Goal: Transaction & Acquisition: Purchase product/service

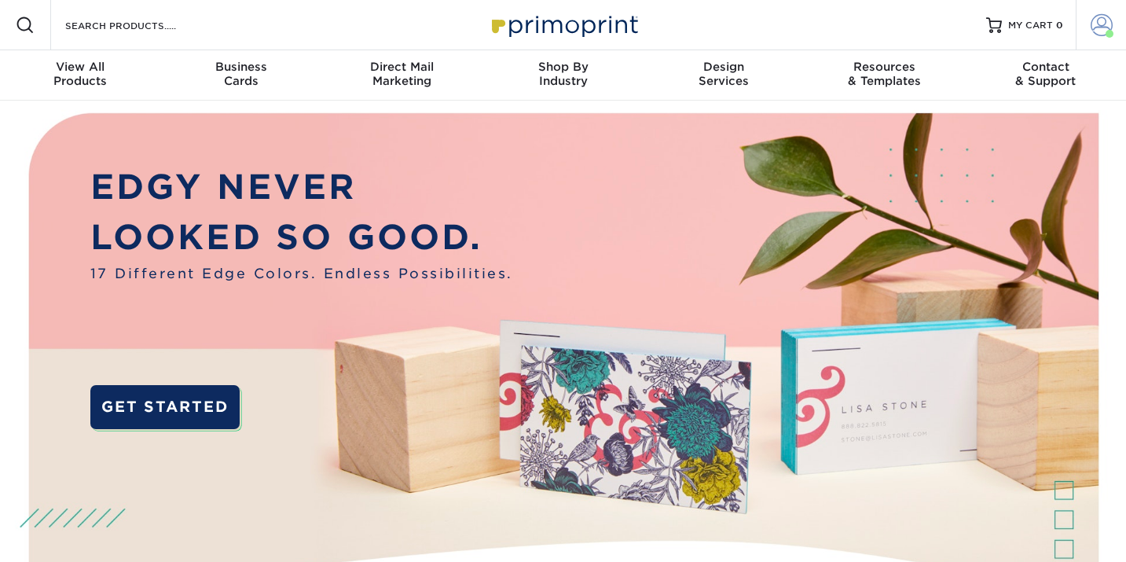
click at [1094, 25] on span at bounding box center [1102, 25] width 22 height 22
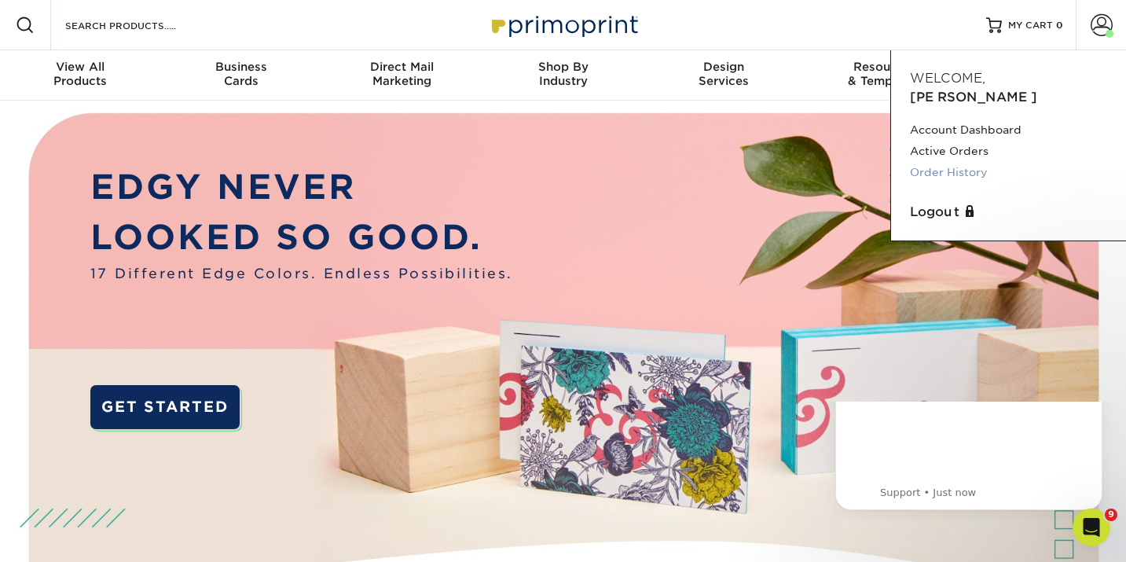
click at [954, 162] on link "Order History" at bounding box center [1008, 172] width 197 height 21
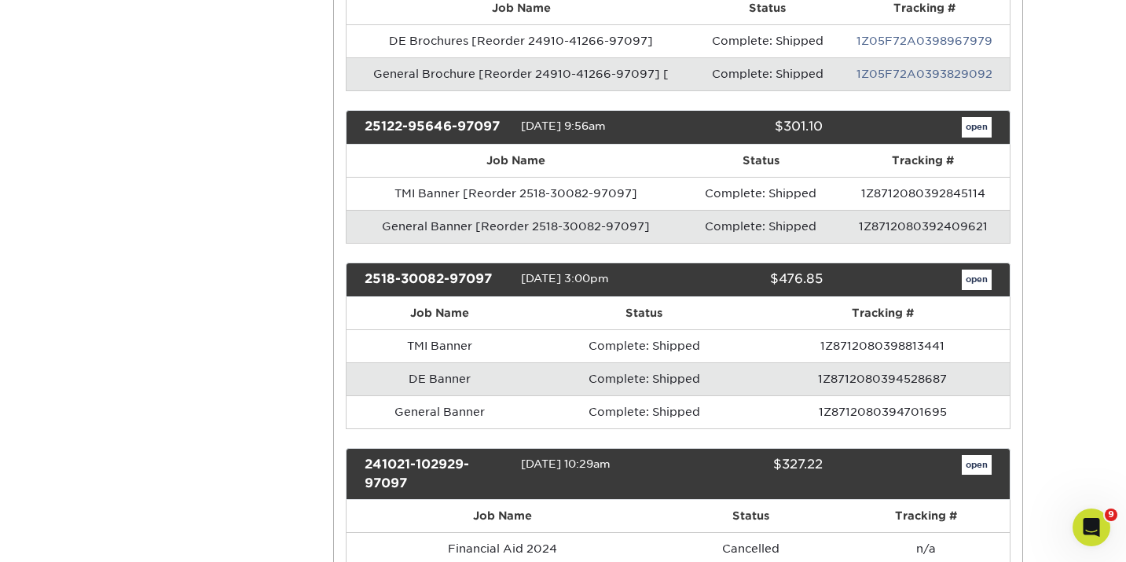
click at [974, 121] on link "open" at bounding box center [977, 127] width 30 height 20
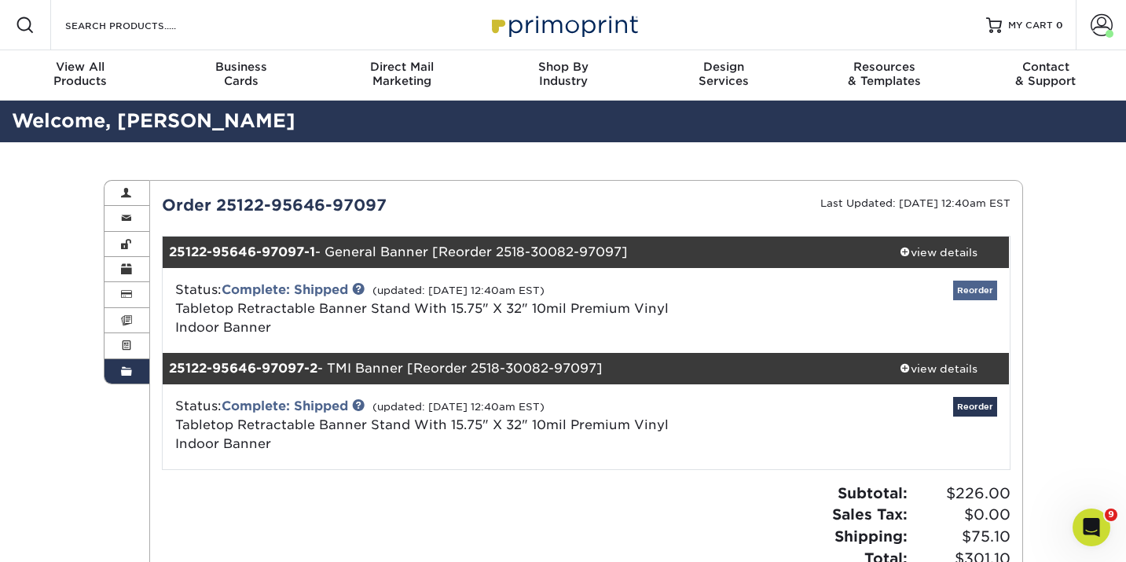
click at [971, 289] on link "Reorder" at bounding box center [975, 291] width 44 height 20
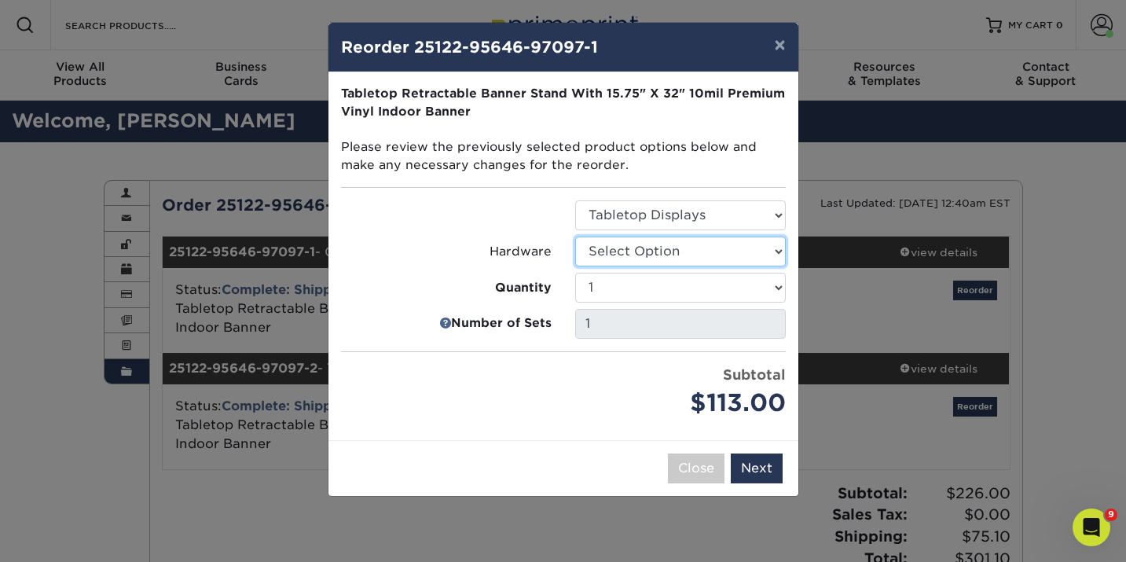
select select "c0bd27e5-75e7-4051-a58e-3fd99854861a"
click at [765, 461] on button "Next" at bounding box center [757, 468] width 52 height 30
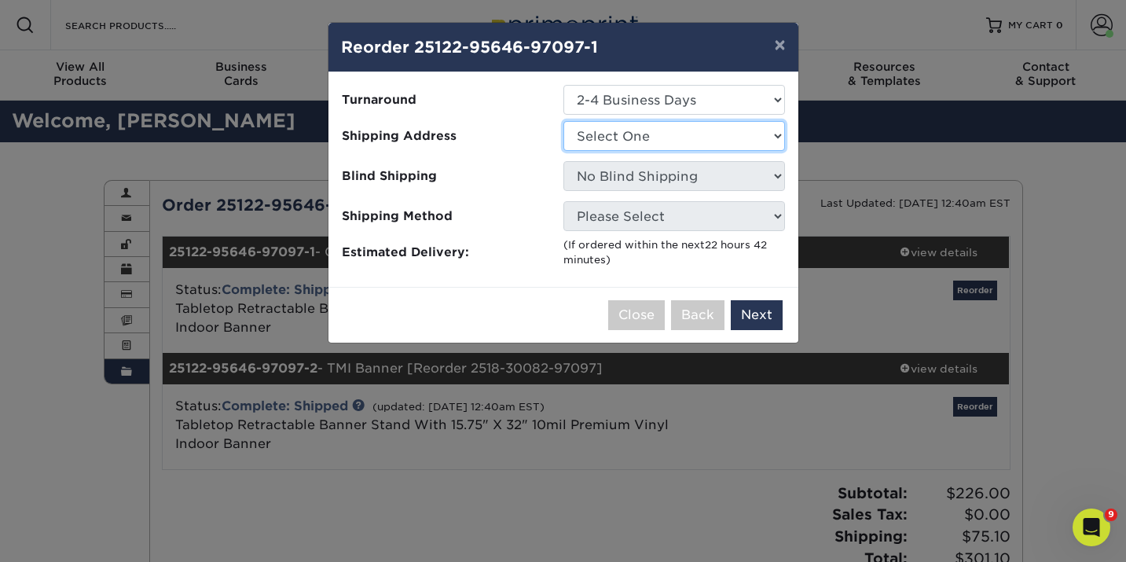
select select "274903"
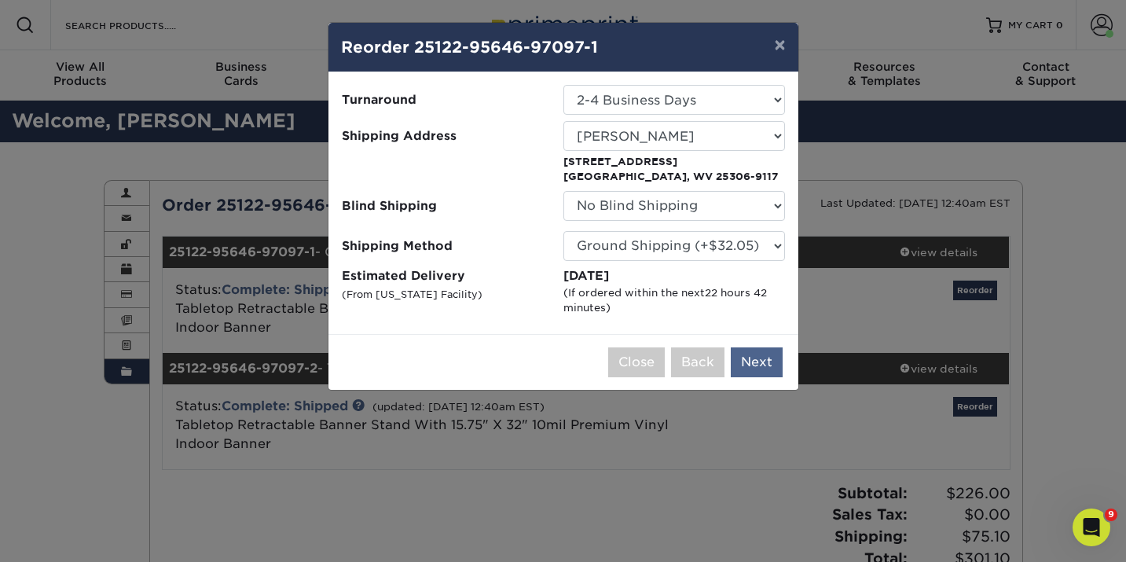
click at [755, 362] on button "Next" at bounding box center [757, 362] width 52 height 30
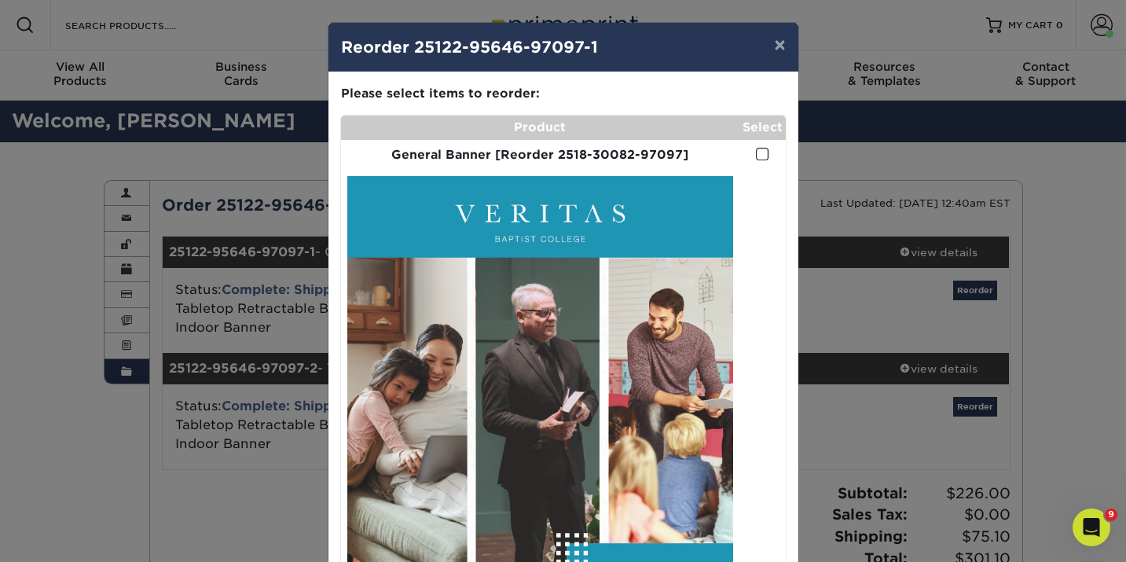
click at [762, 152] on span at bounding box center [762, 154] width 13 height 15
click at [0, 0] on input "checkbox" at bounding box center [0, 0] width 0 height 0
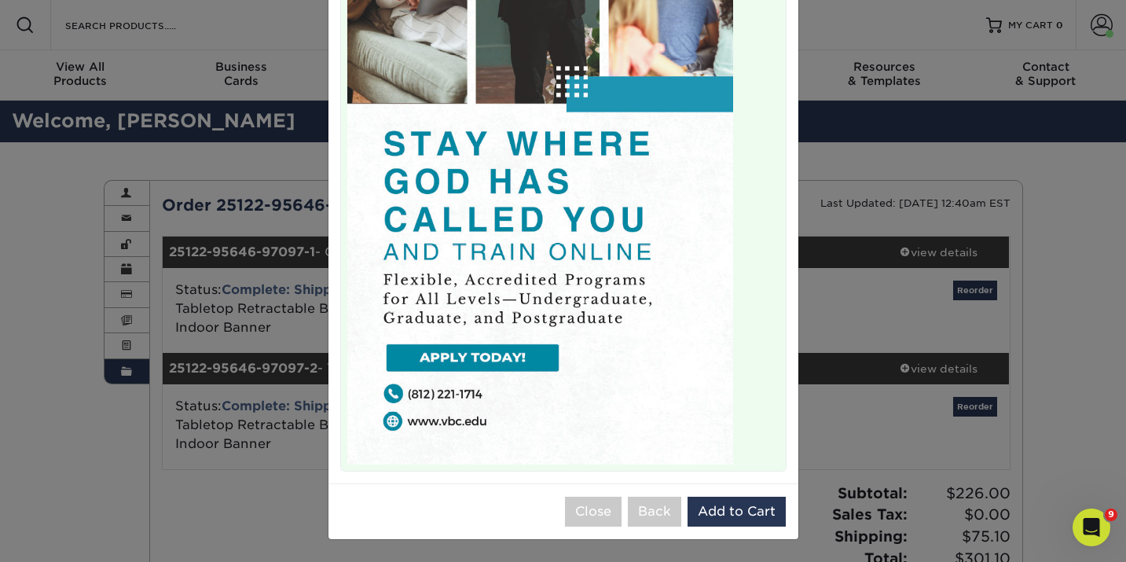
scroll to position [466, 0]
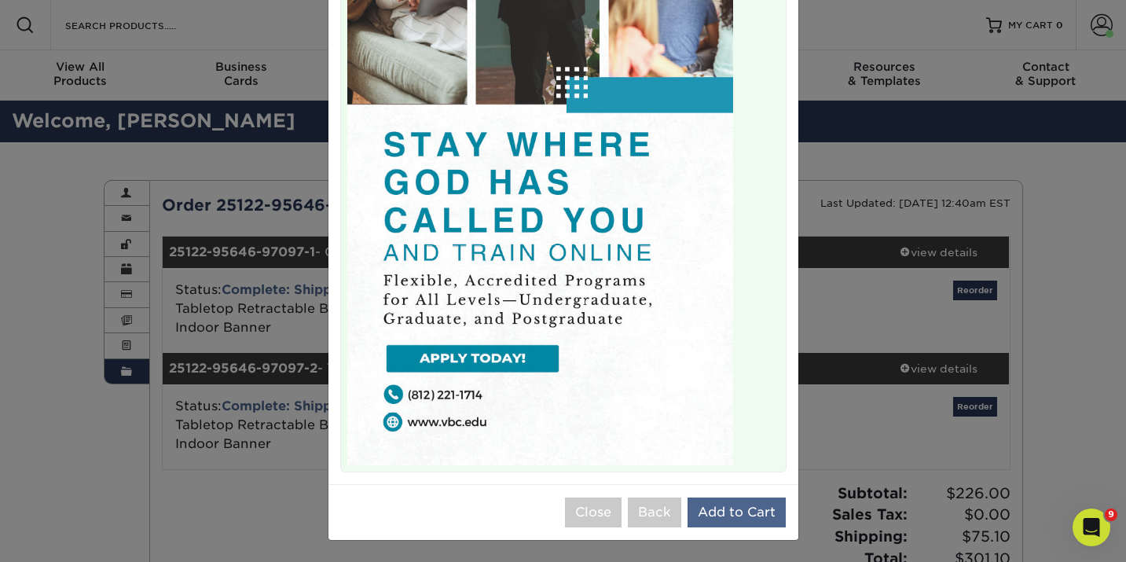
click at [732, 505] on button "Add to Cart" at bounding box center [737, 512] width 98 height 30
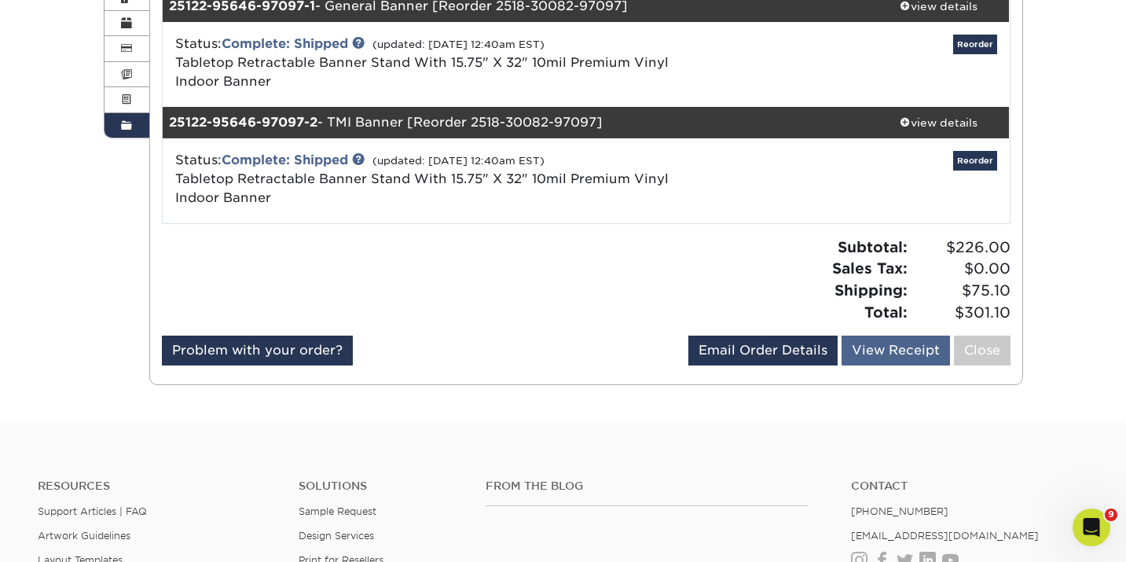
scroll to position [251, 0]
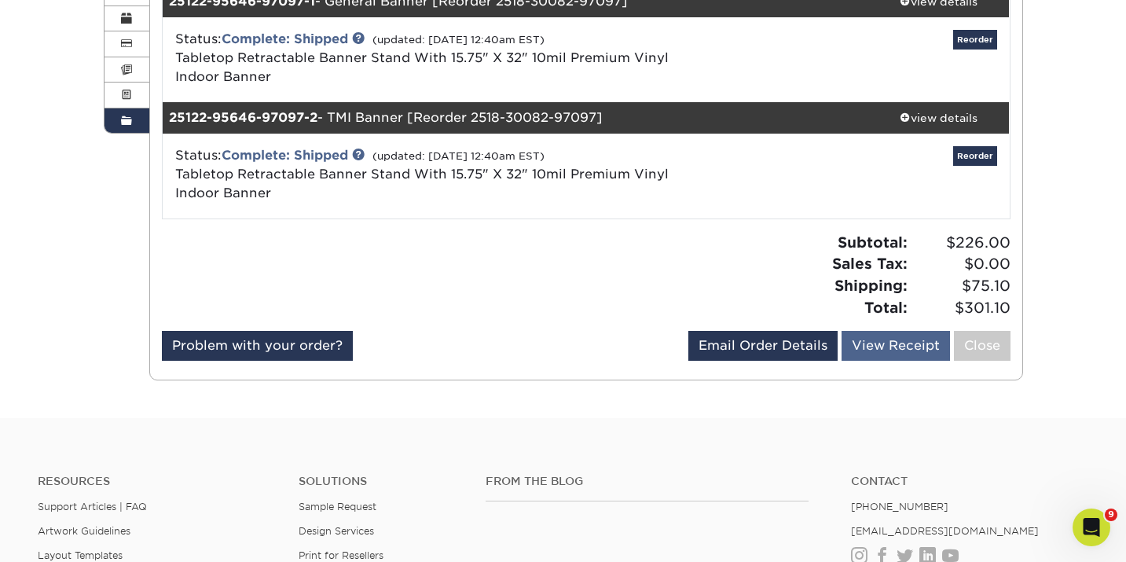
click at [905, 342] on link "View Receipt" at bounding box center [896, 346] width 108 height 30
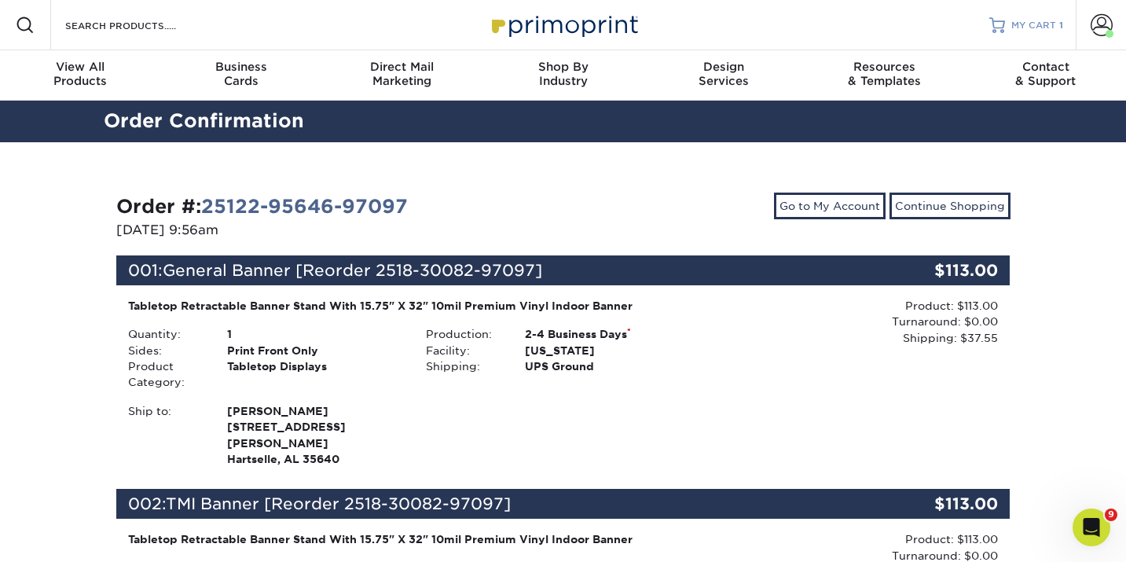
click at [1015, 24] on span "MY CART" at bounding box center [1034, 25] width 45 height 13
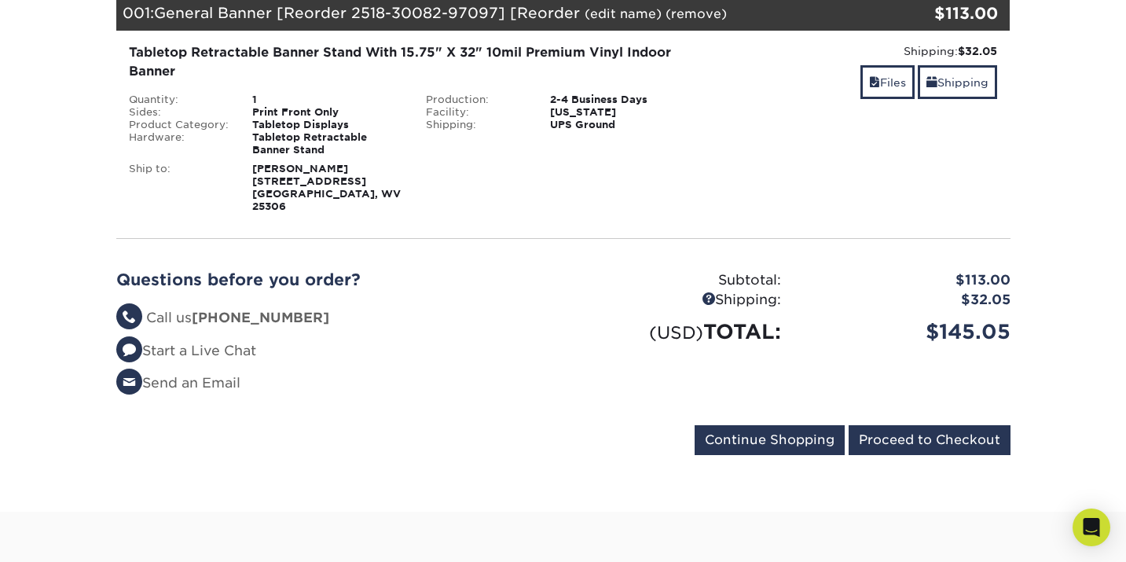
scroll to position [240, 0]
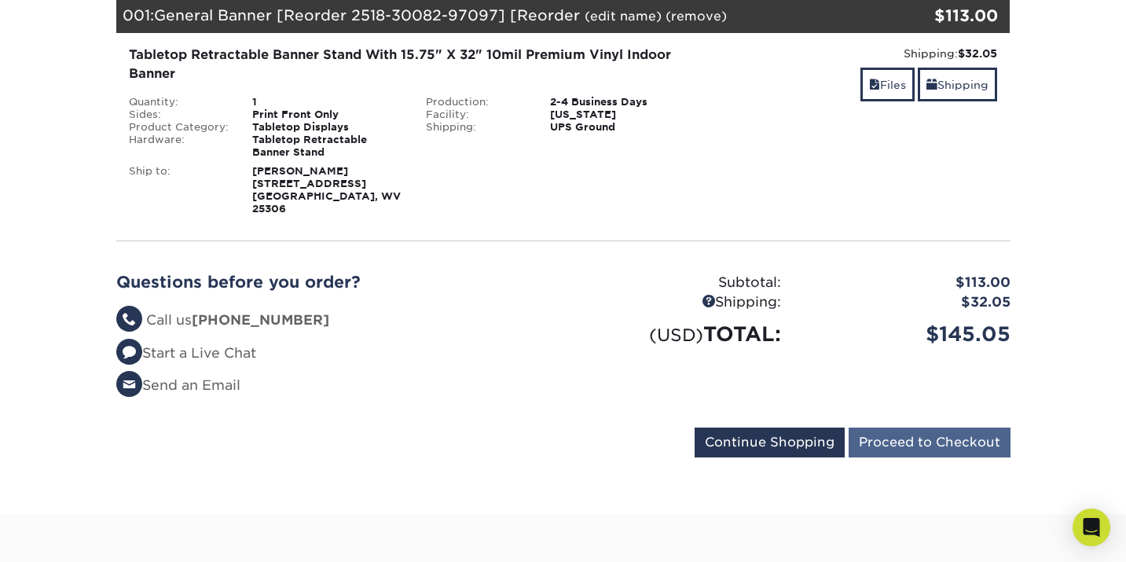
click at [930, 428] on input "Proceed to Checkout" at bounding box center [930, 443] width 162 height 30
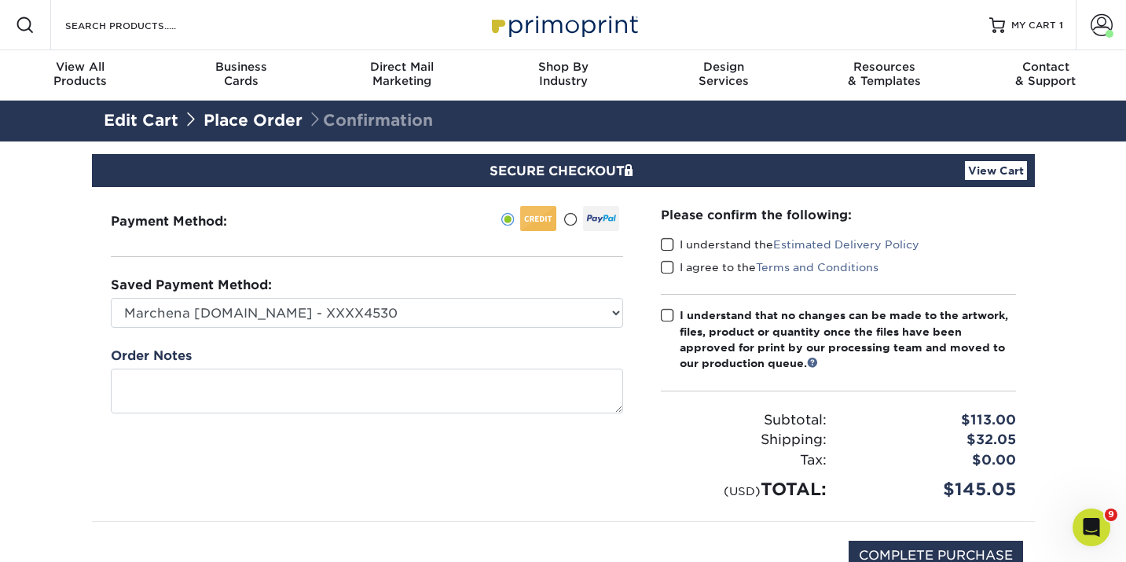
click at [669, 240] on span at bounding box center [667, 244] width 13 height 15
click at [0, 0] on input "I understand the Estimated Delivery Policy" at bounding box center [0, 0] width 0 height 0
click at [667, 266] on span at bounding box center [667, 267] width 13 height 15
click at [0, 0] on input "I agree to the Terms and Conditions" at bounding box center [0, 0] width 0 height 0
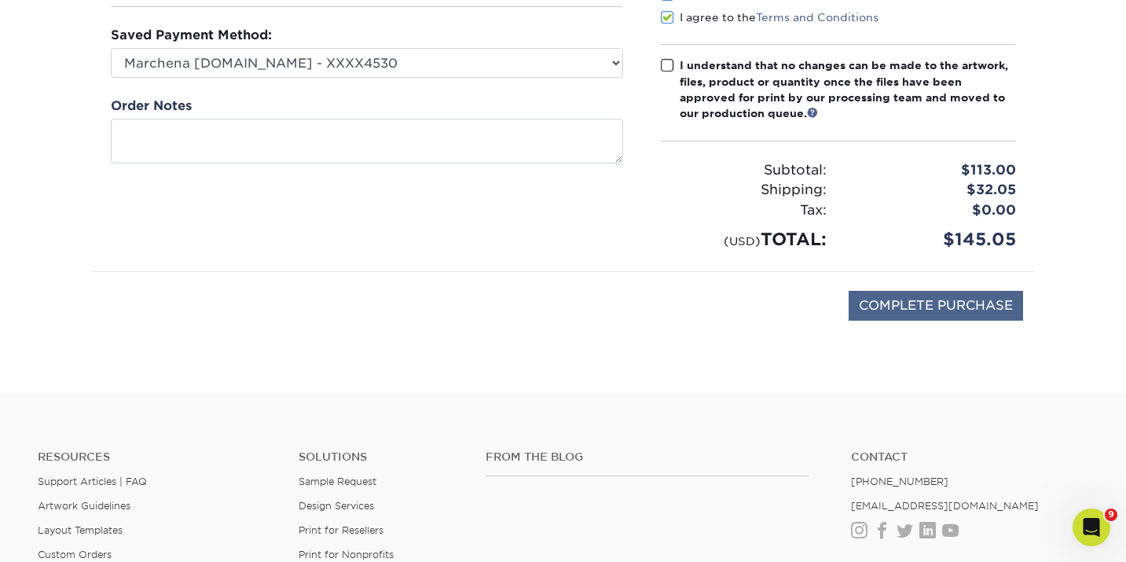
scroll to position [252, 0]
click at [934, 303] on input "COMPLETE PURCHASE" at bounding box center [936, 304] width 174 height 30
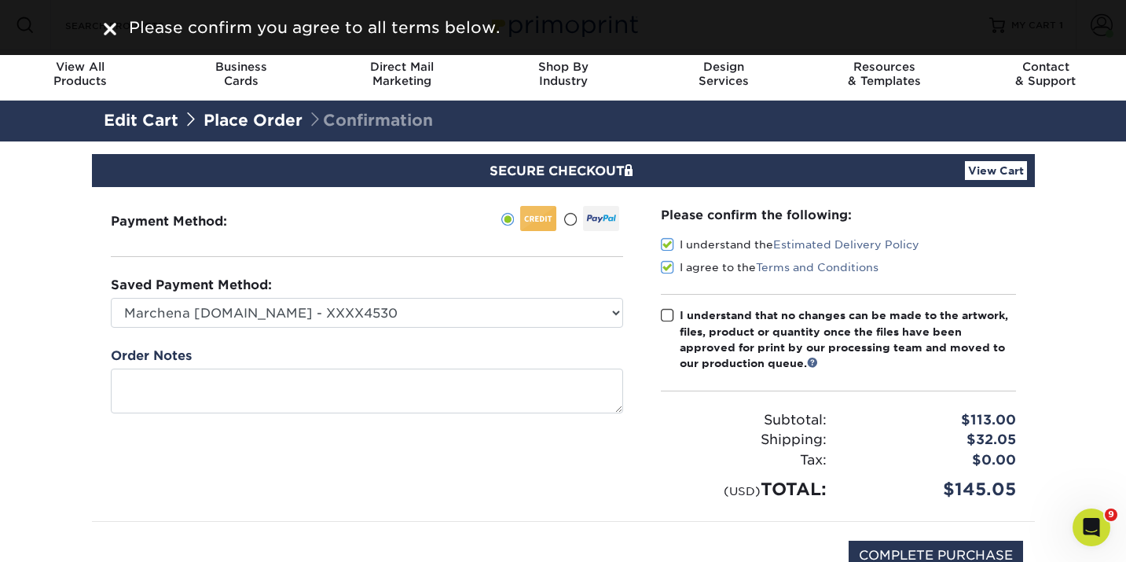
scroll to position [0, 0]
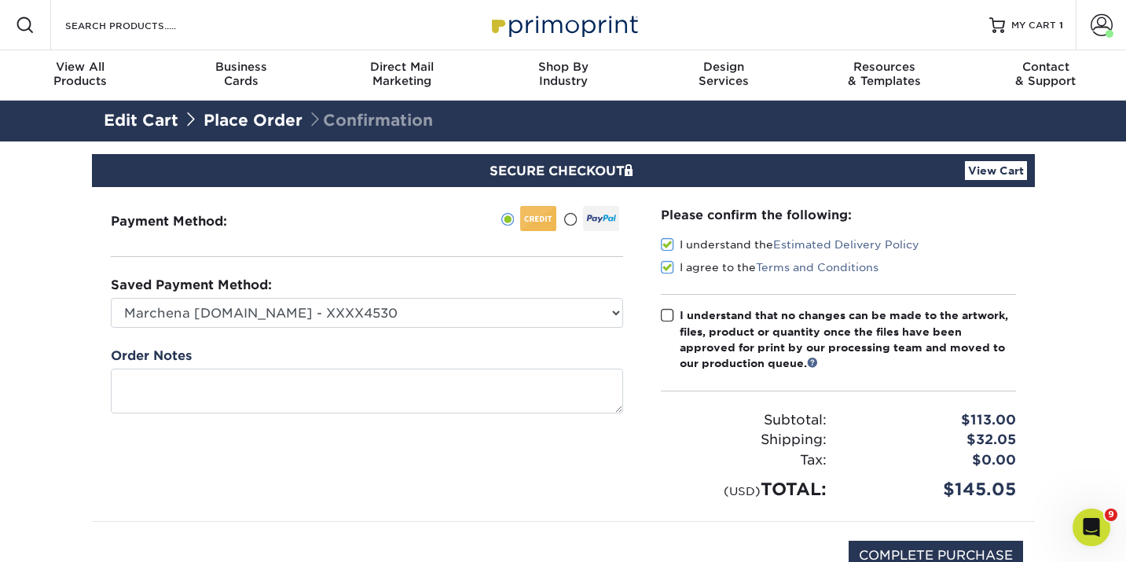
click at [664, 312] on span at bounding box center [667, 315] width 13 height 15
click at [0, 0] on input "I understand that no changes can be made to the artwork, files, product or quan…" at bounding box center [0, 0] width 0 height 0
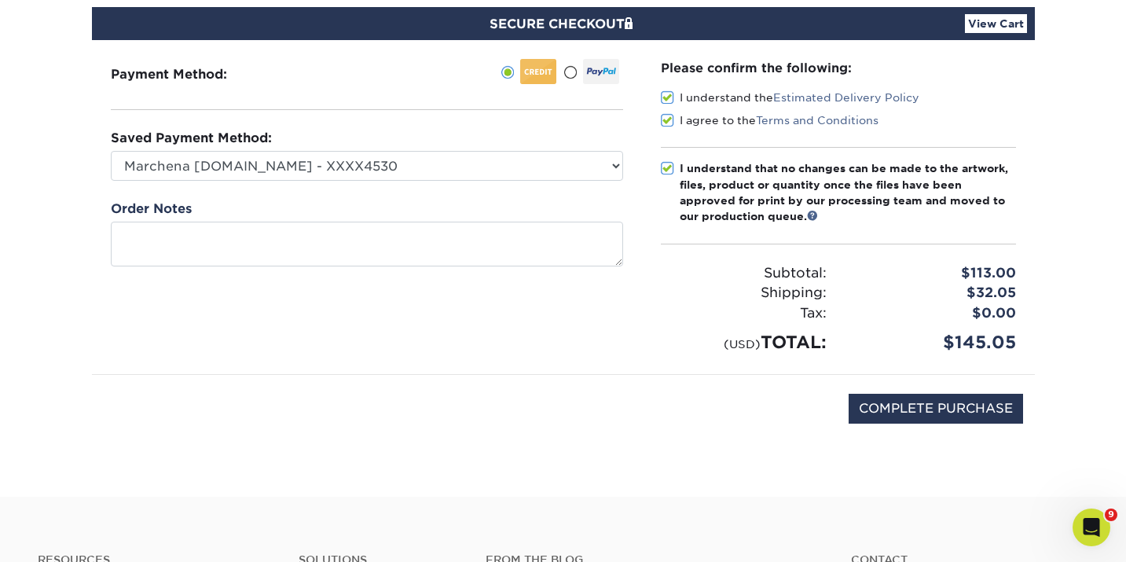
scroll to position [150, 0]
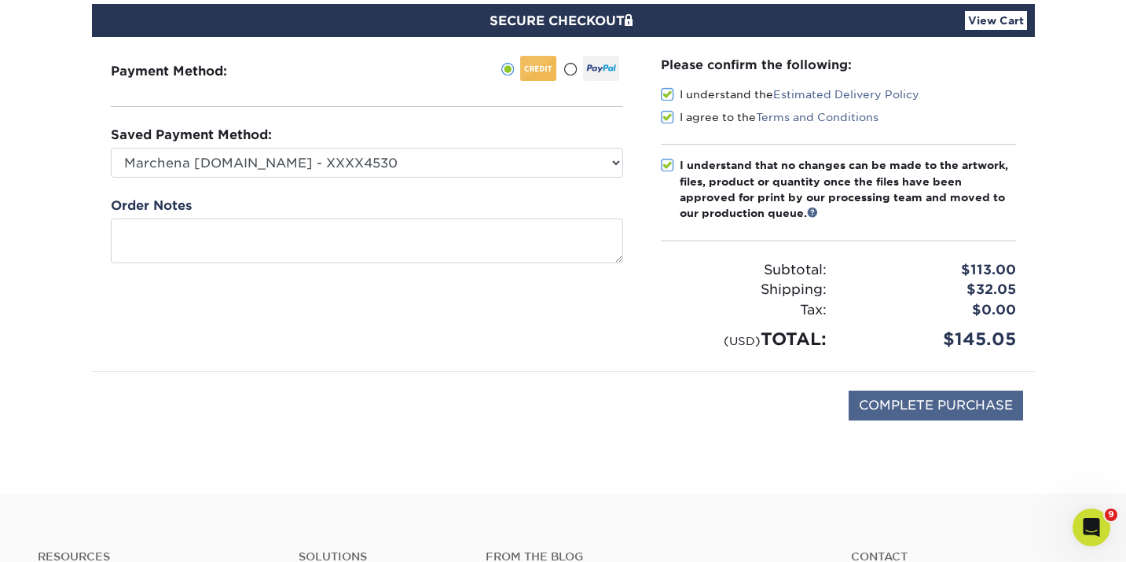
click at [936, 400] on input "COMPLETE PURCHASE" at bounding box center [936, 406] width 174 height 30
type input "PROCESSING, PLEASE WAIT..."
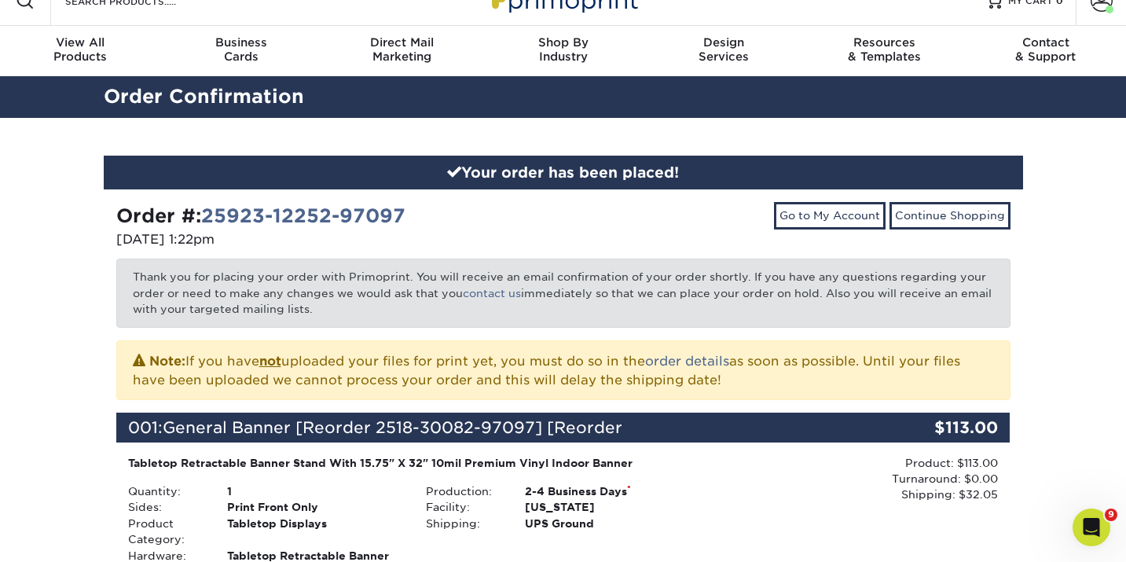
scroll to position [11, 0]
